Goal: Information Seeking & Learning: Learn about a topic

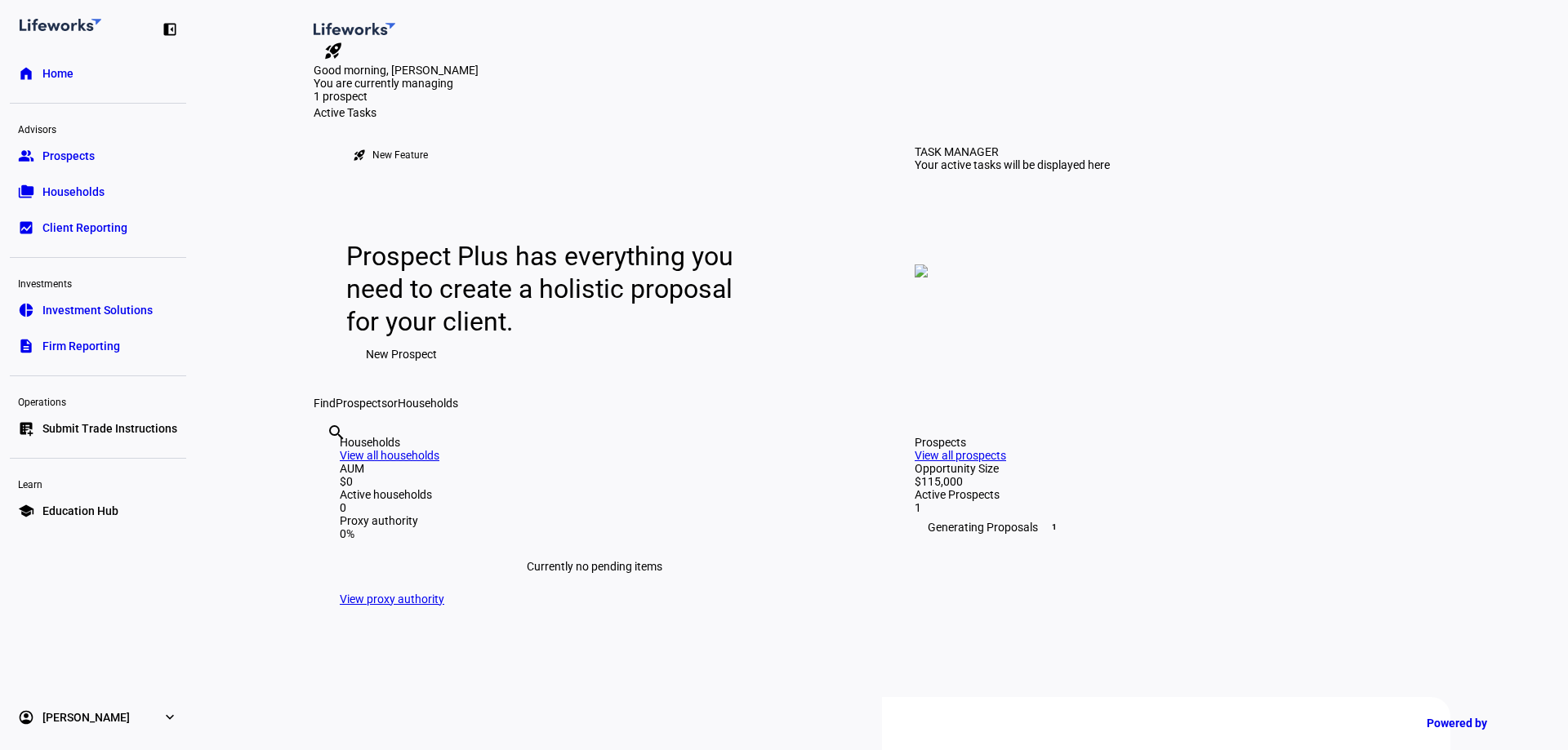
click at [103, 302] on span "Investment Solutions" at bounding box center [98, 310] width 110 height 17
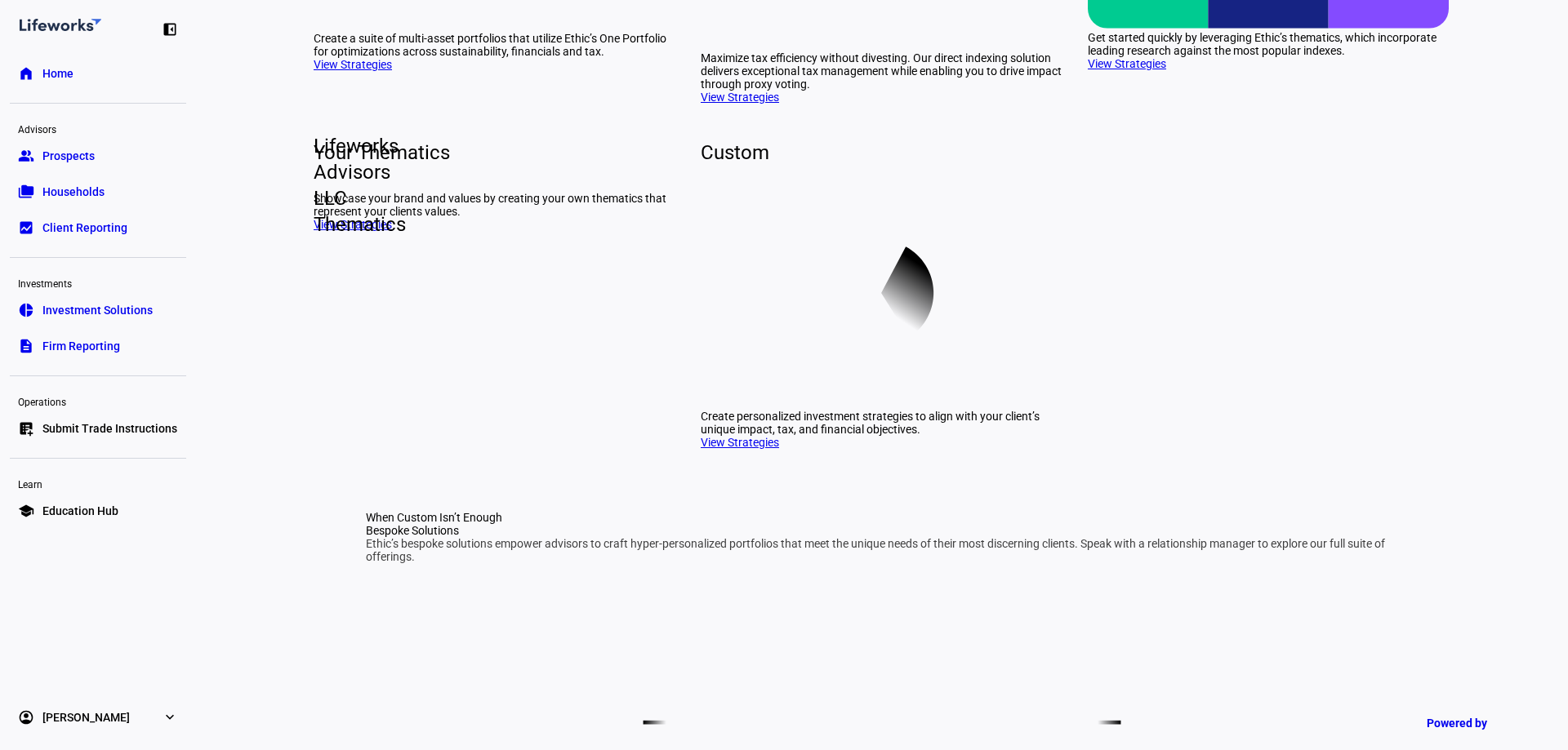
scroll to position [653, 0]
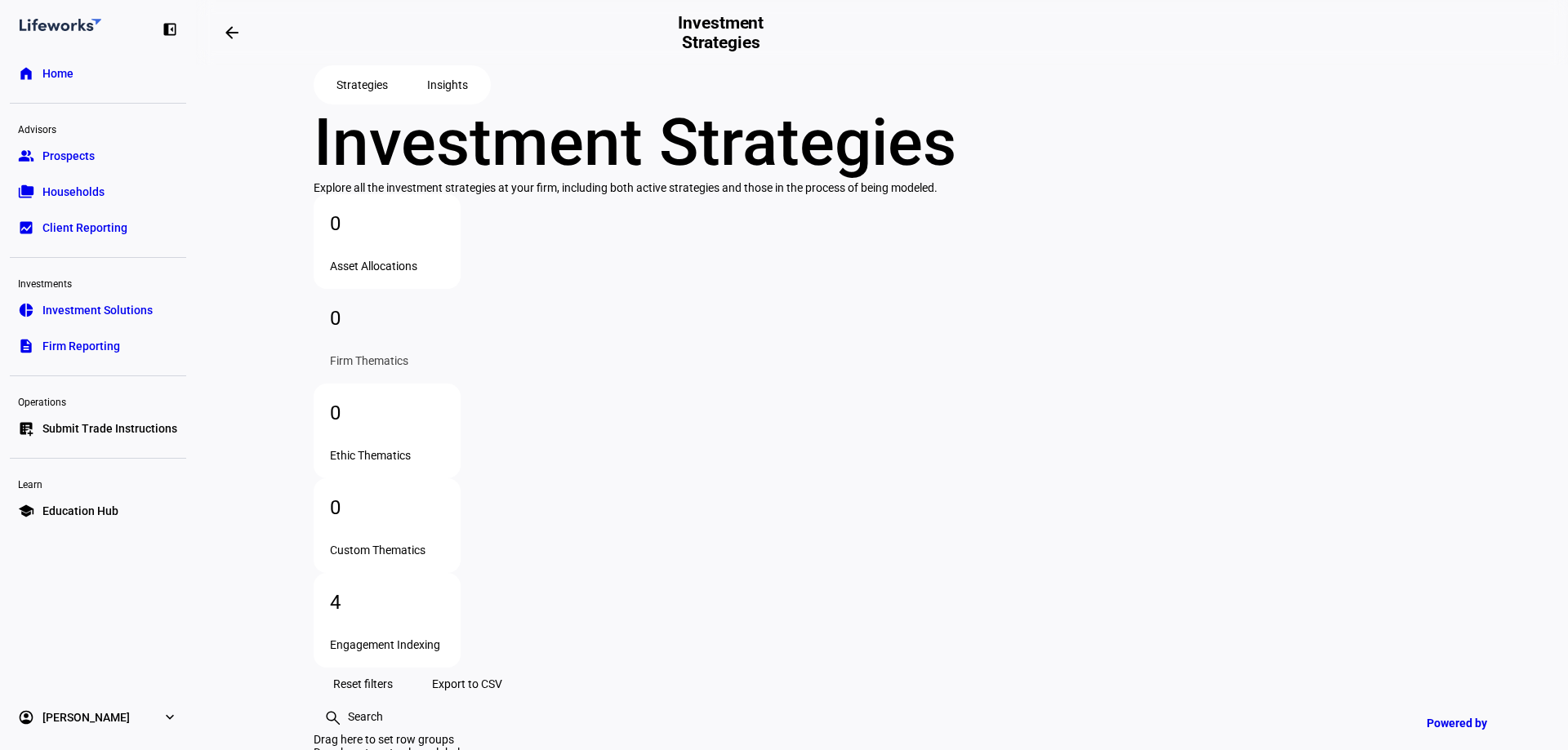
click at [123, 501] on link "school Education Hub" at bounding box center [98, 511] width 177 height 32
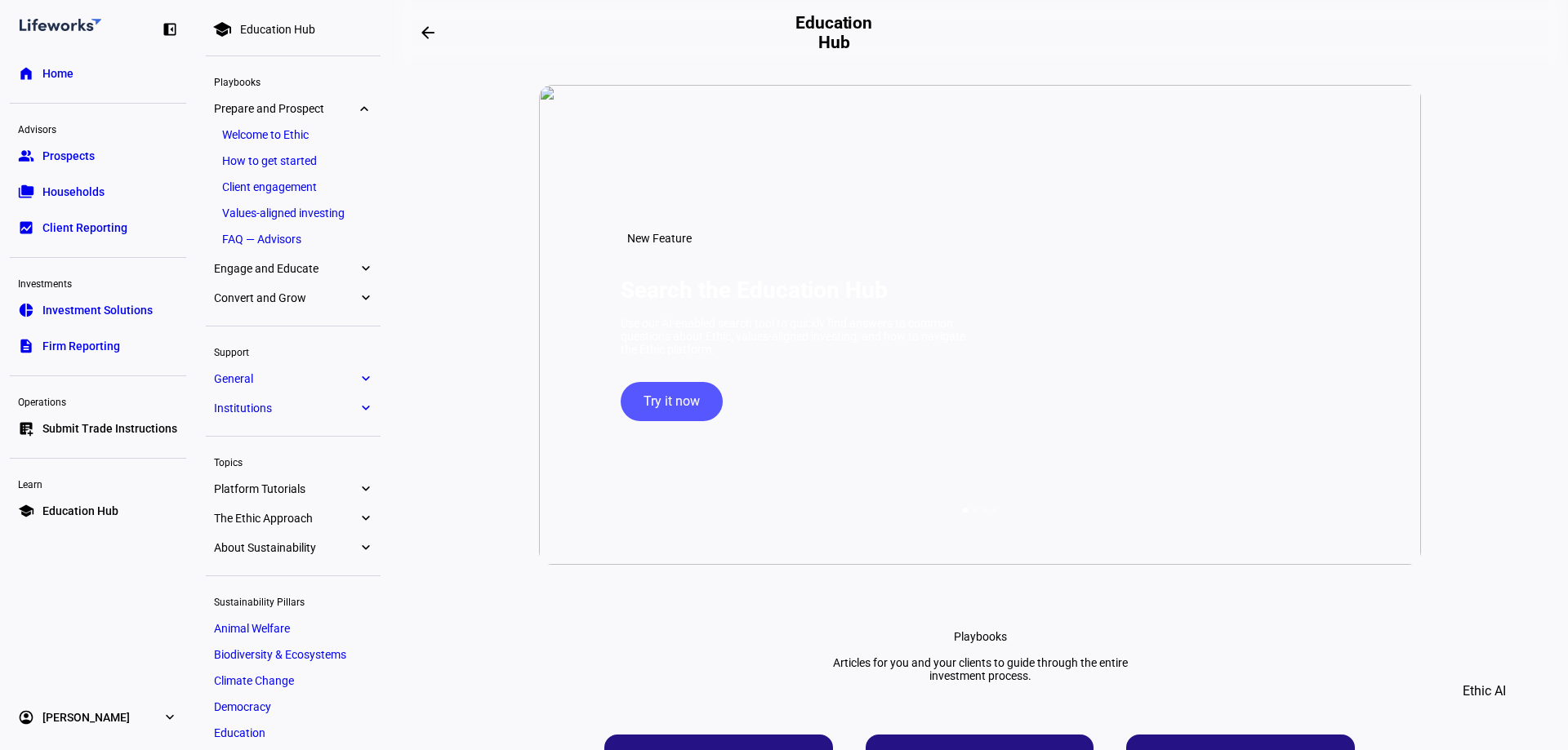
click at [297, 178] on link "Client engagement" at bounding box center [293, 187] width 158 height 22
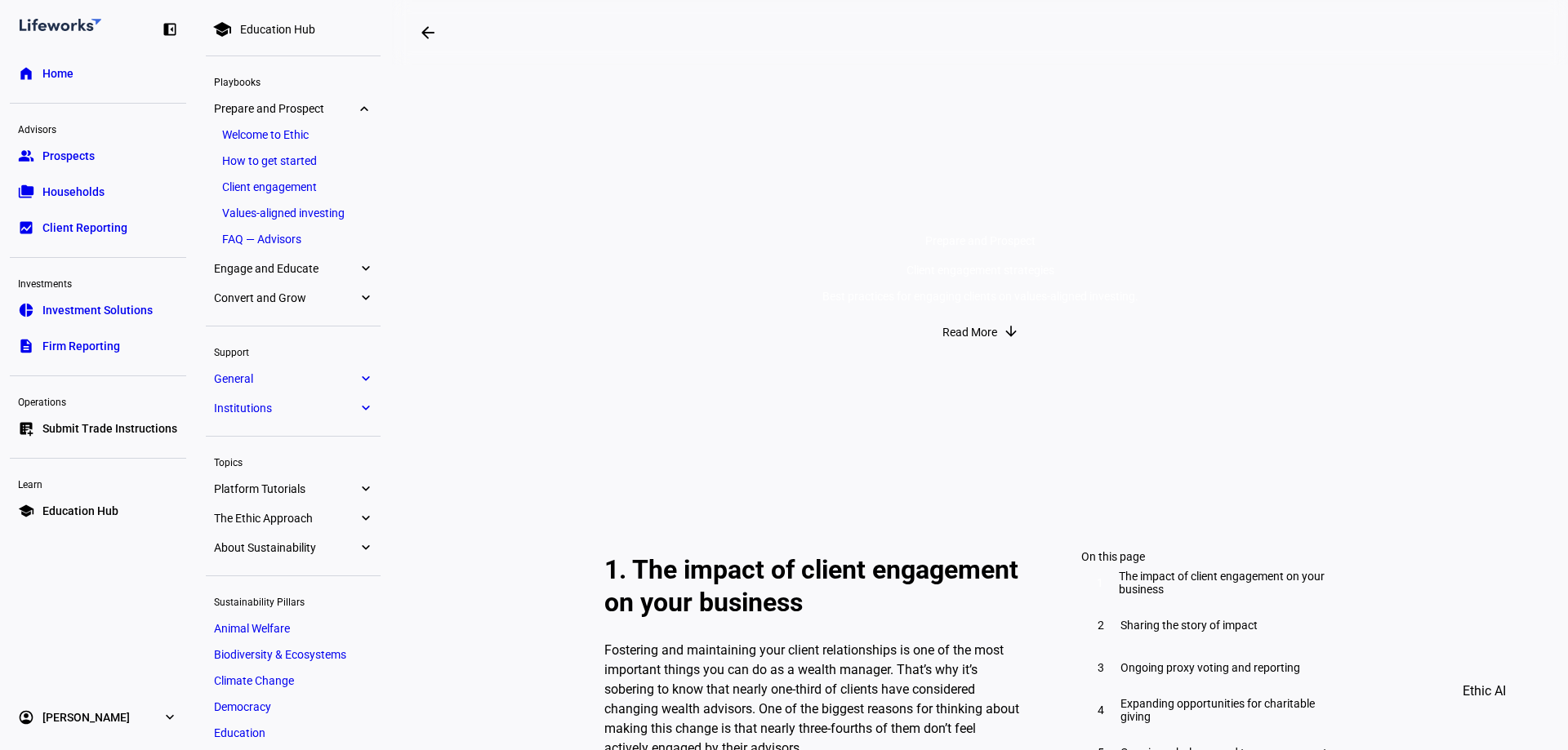
click at [1003, 340] on mat-icon "arrow_downward" at bounding box center [1011, 332] width 17 height 17
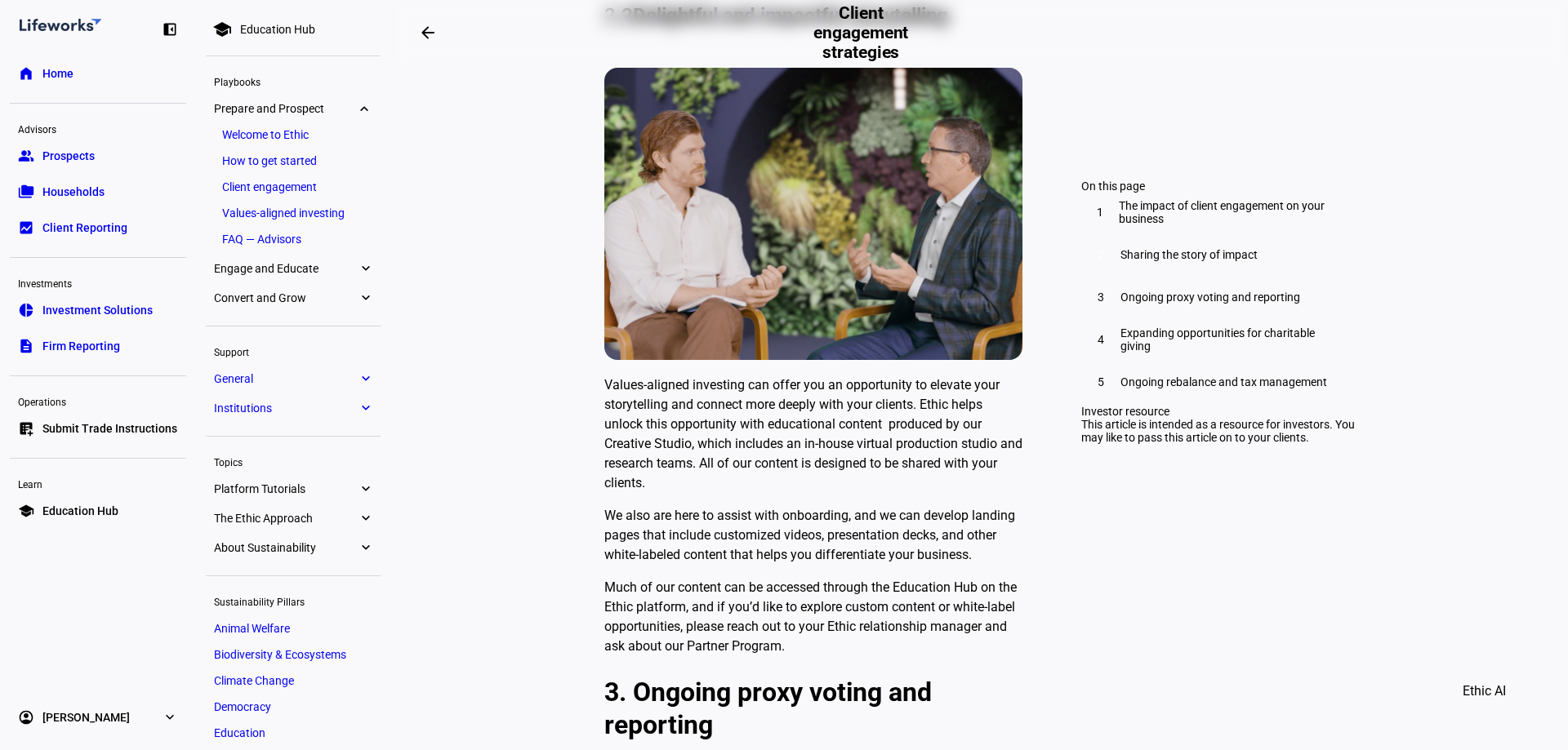
scroll to position [1850, 0]
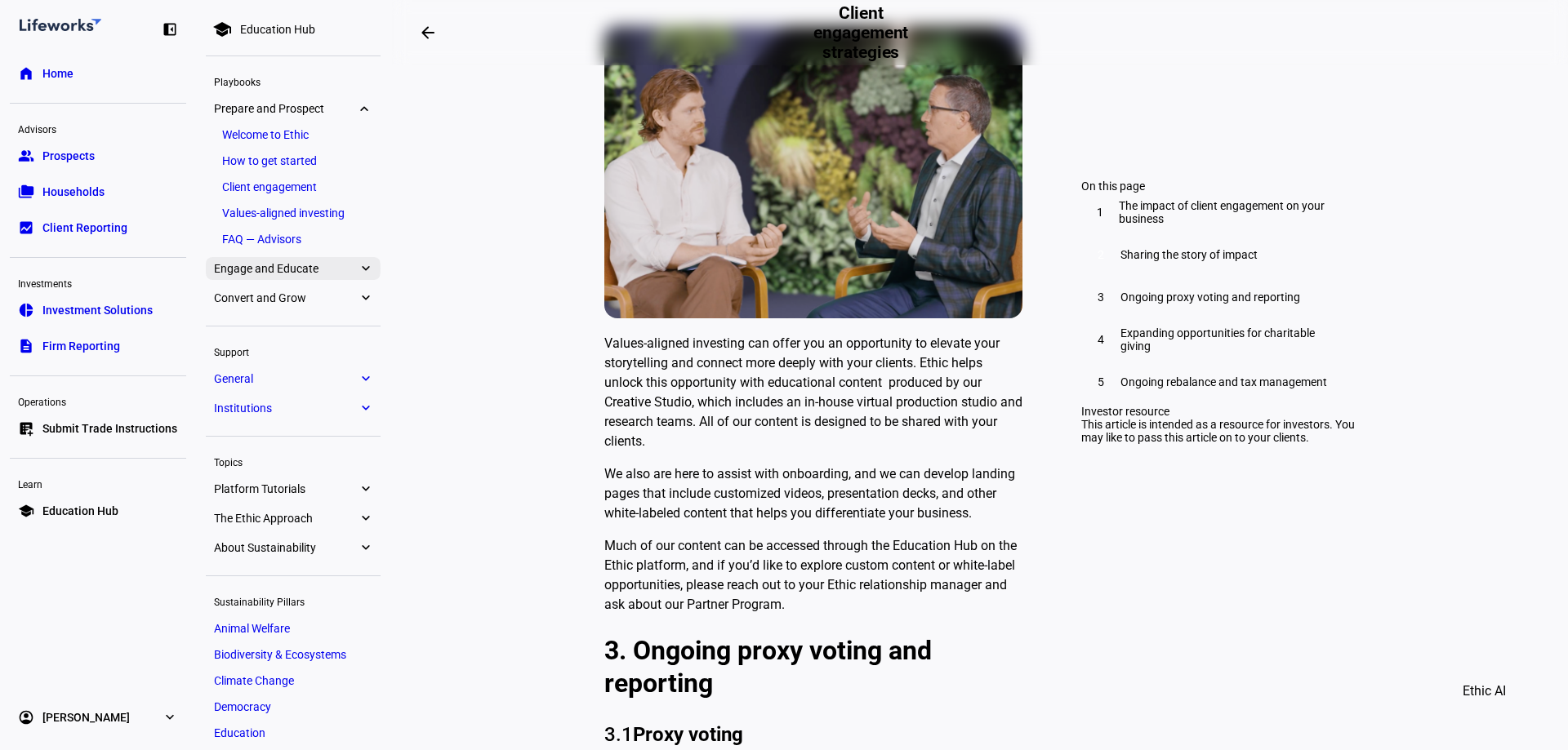
click at [363, 264] on eth-mat-symbol "expand_more" at bounding box center [365, 268] width 15 height 17
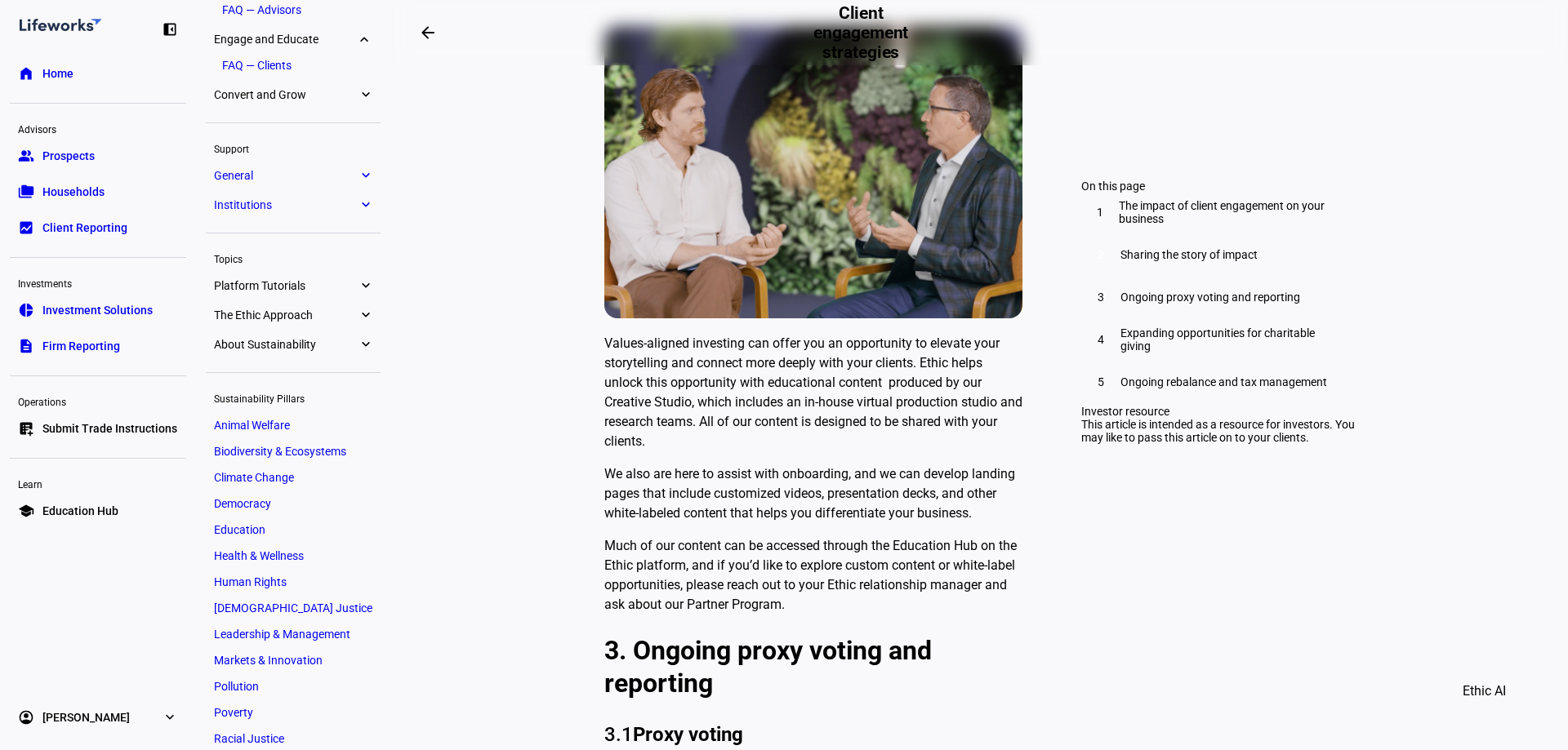
scroll to position [249, 0]
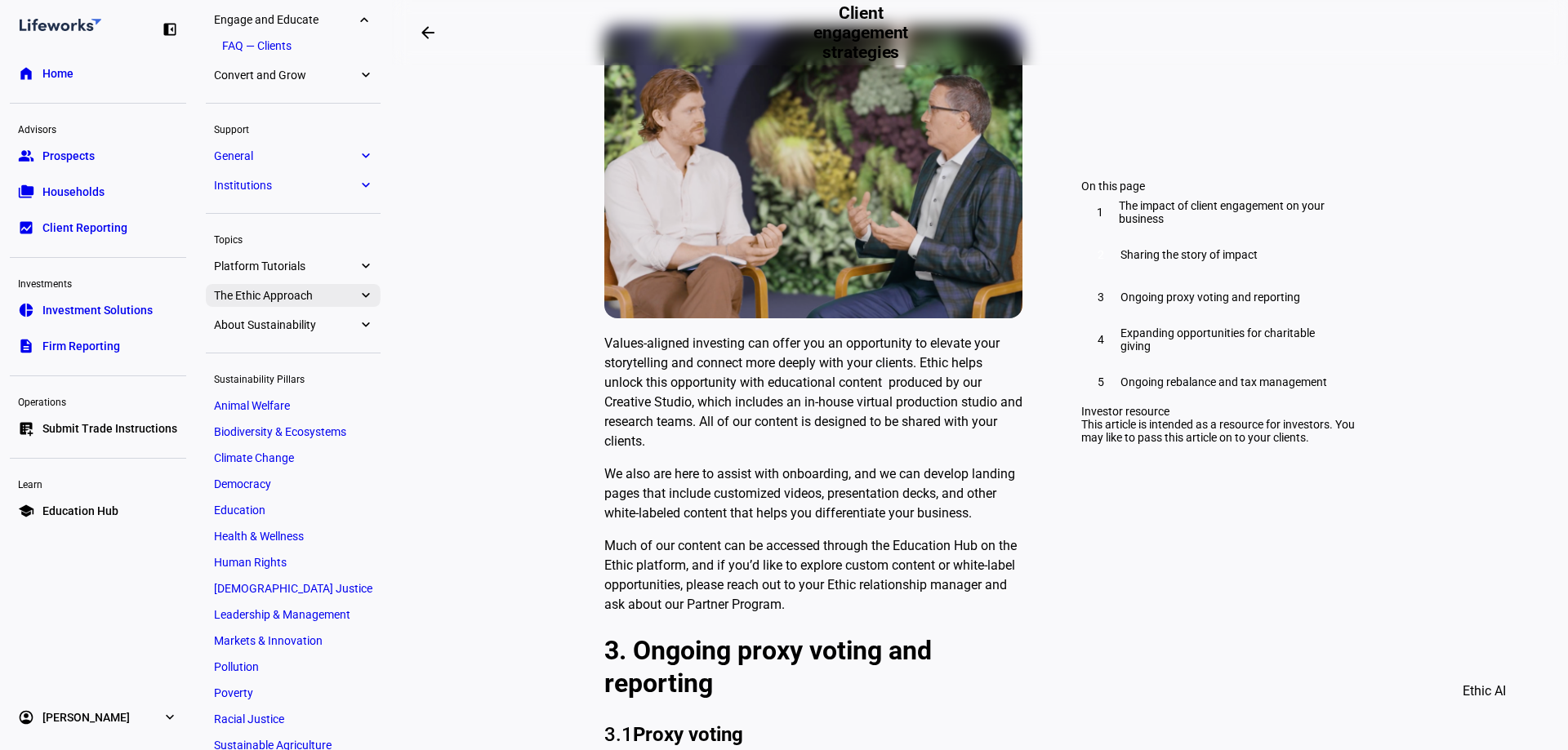
click at [359, 297] on eth-mat-symbol "expand_more" at bounding box center [365, 296] width 15 height 17
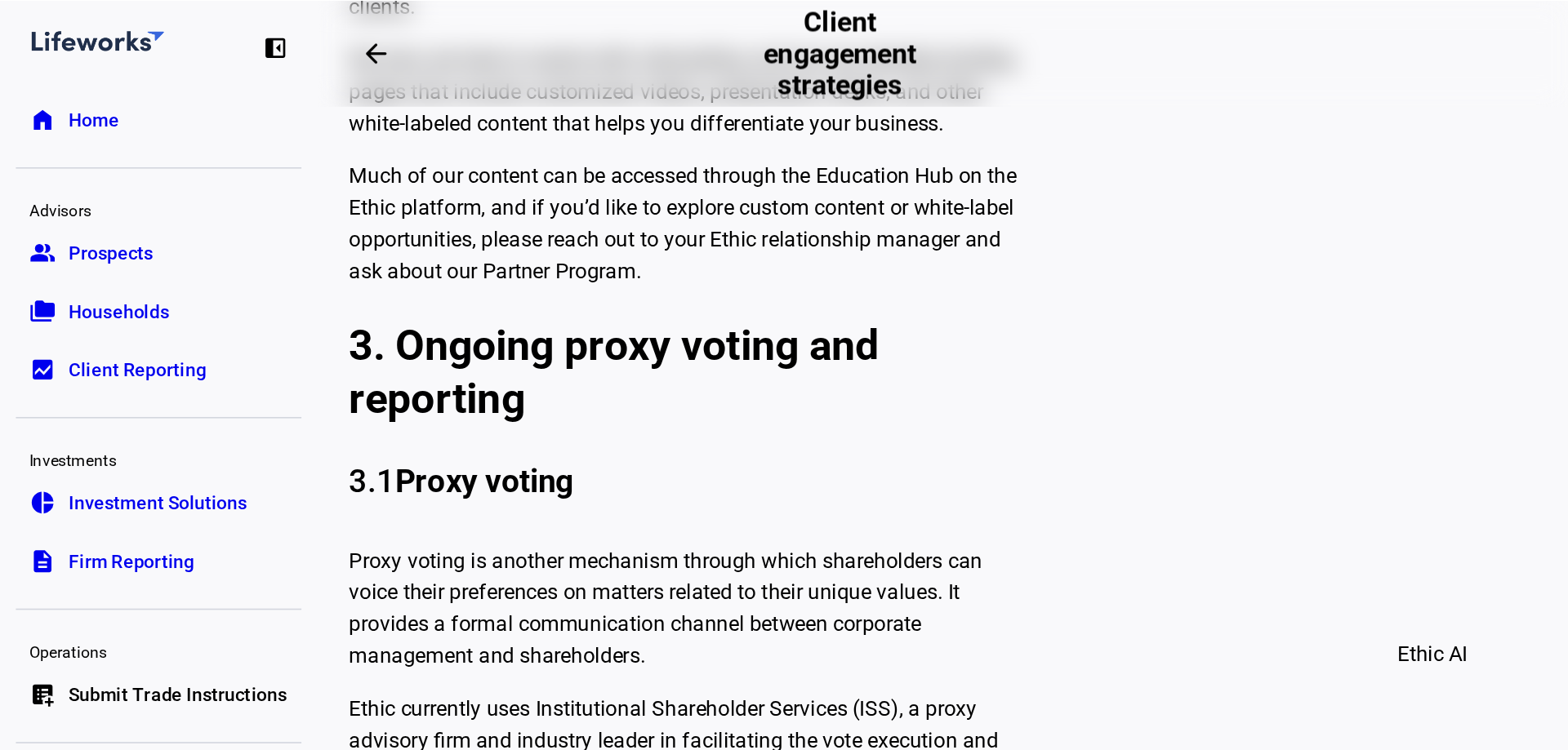
scroll to position [2013, 0]
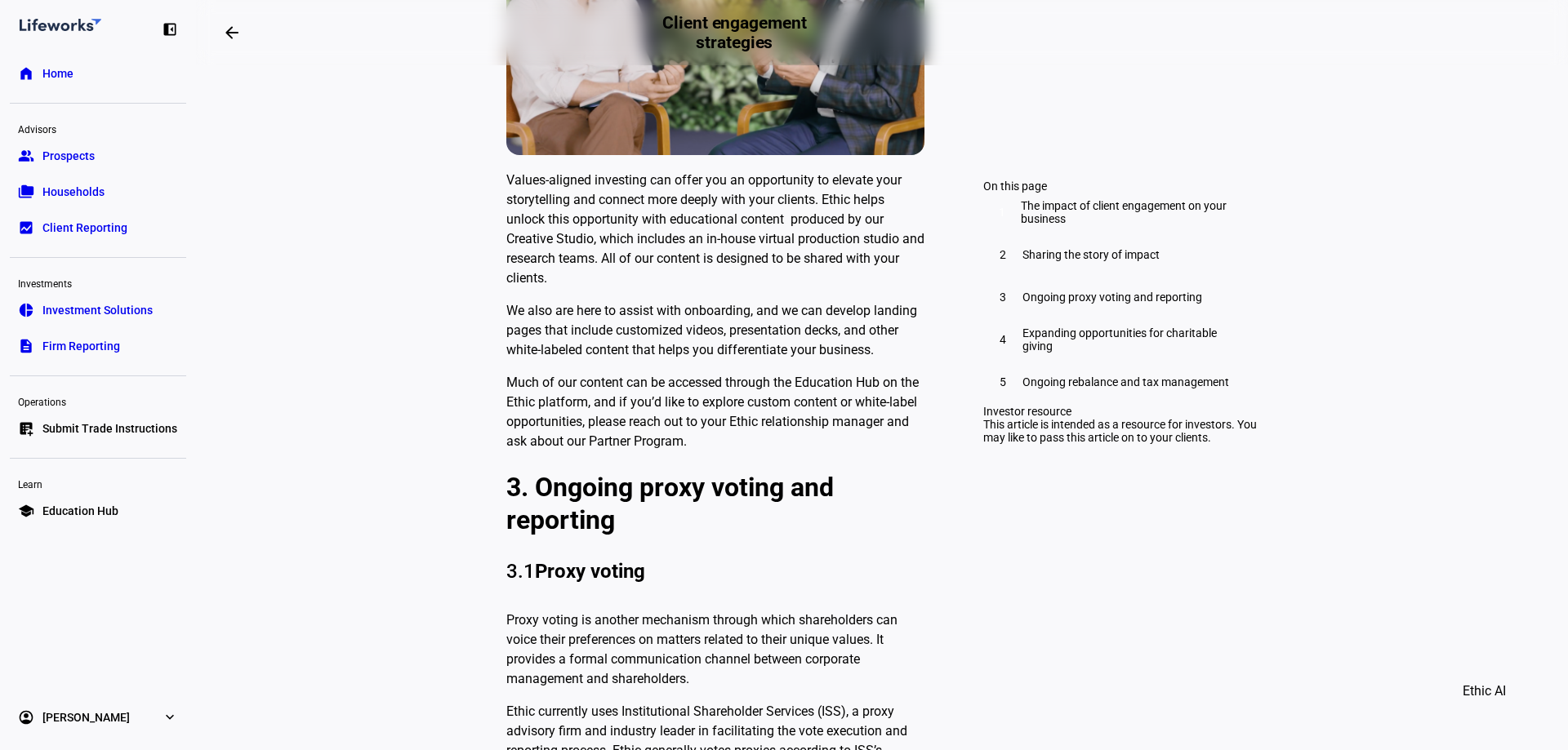
click at [114, 306] on span "Investment Solutions" at bounding box center [98, 310] width 110 height 17
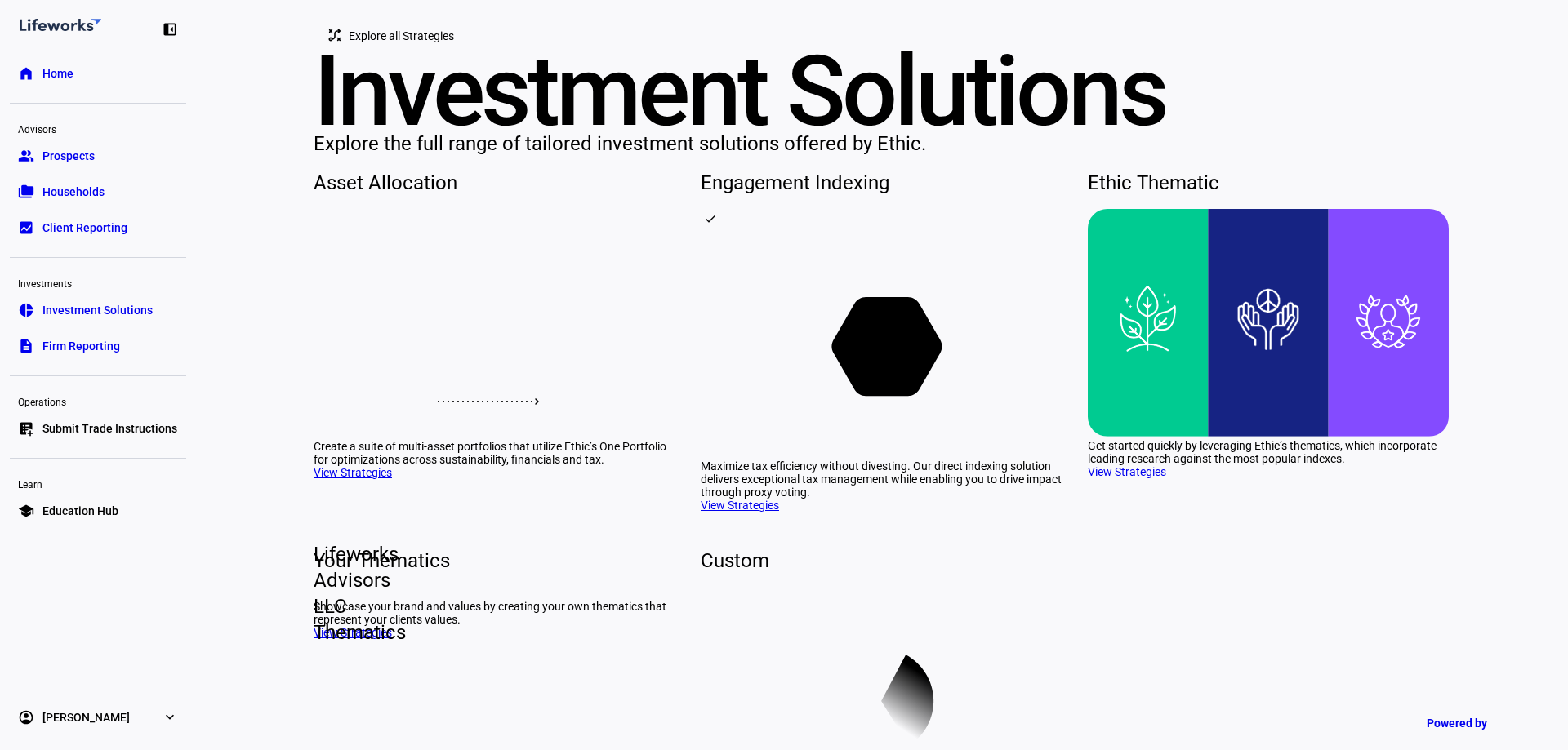
scroll to position [258, 0]
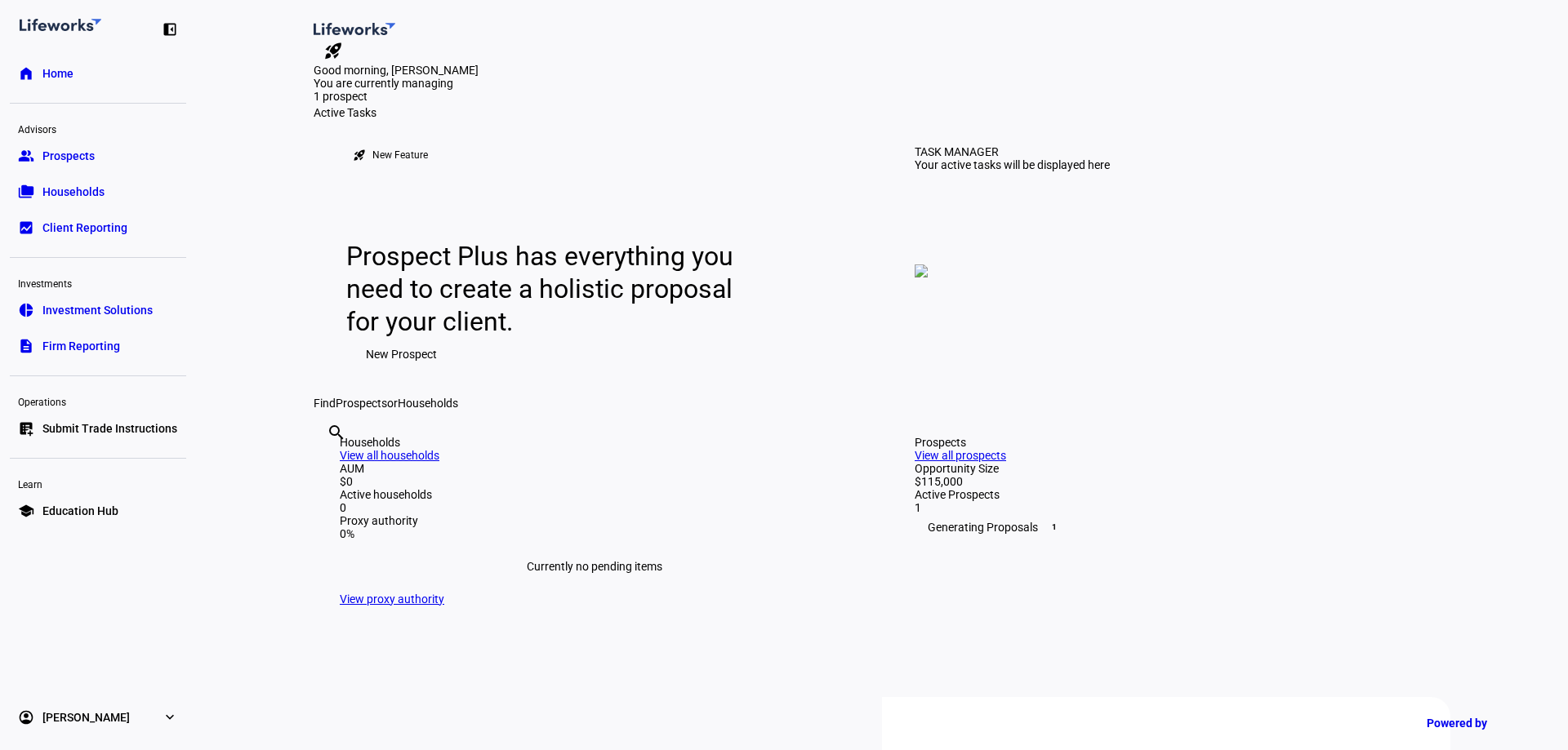
click at [101, 309] on span "Investment Solutions" at bounding box center [98, 310] width 110 height 17
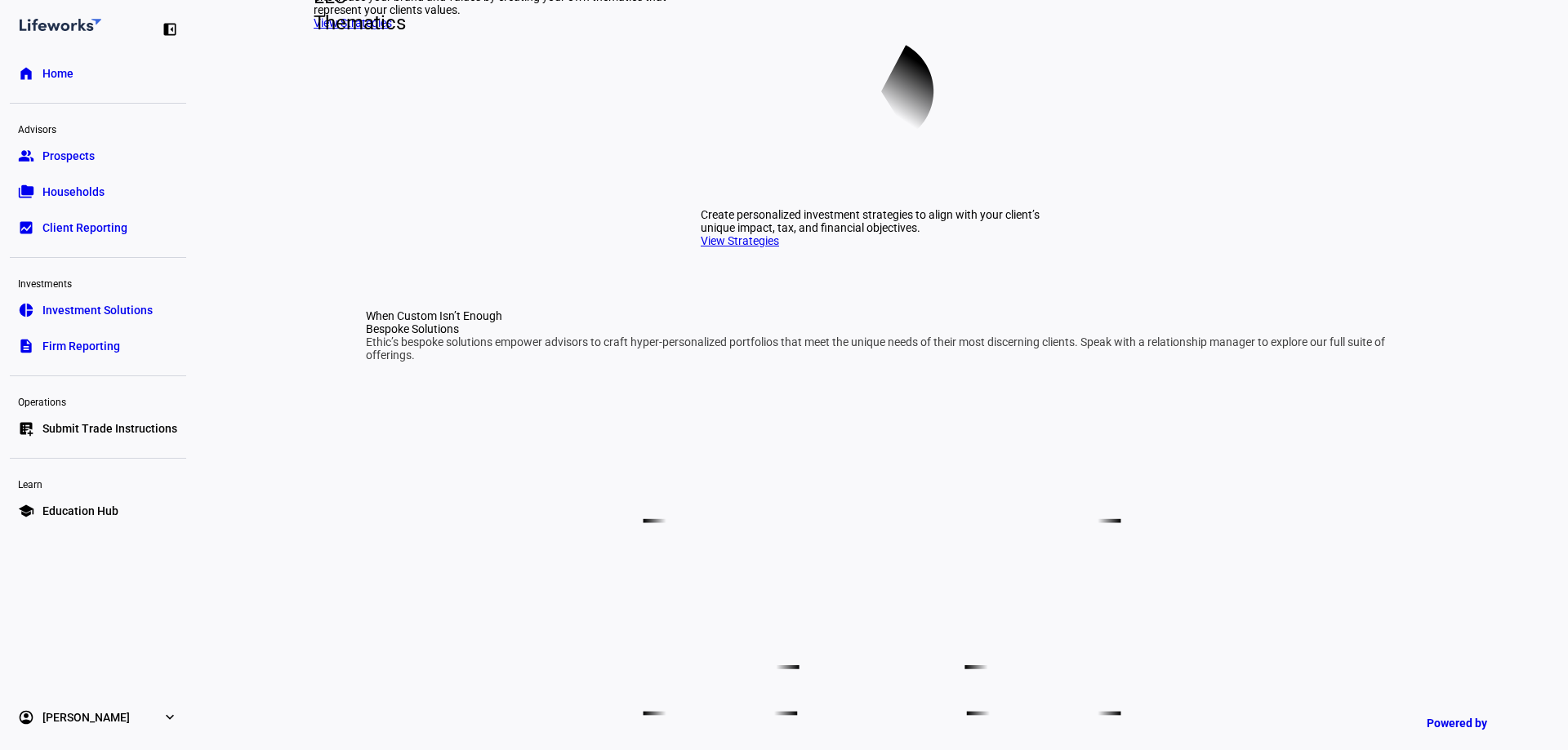
scroll to position [735, 0]
